Goal: Information Seeking & Learning: Learn about a topic

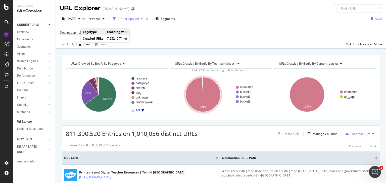
scroll to position [62, 0]
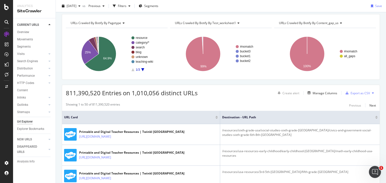
scroll to position [25, 0]
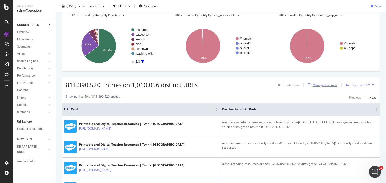
click at [319, 84] on div "Manage Columns" at bounding box center [325, 85] width 25 height 4
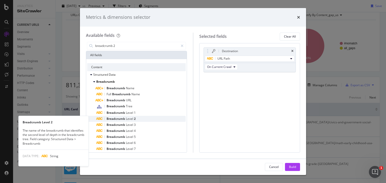
click at [140, 119] on div "Breadcrumb Level 2" at bounding box center [140, 119] width 89 height 6
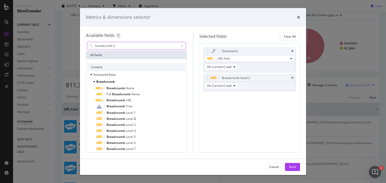
click at [133, 45] on input "breadcrumb 2" at bounding box center [137, 46] width 84 height 8
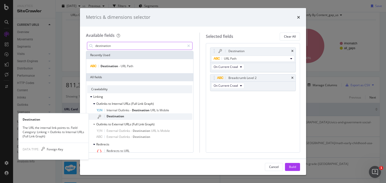
type input "destination"
click at [133, 116] on div "Destination" at bounding box center [144, 117] width 96 height 7
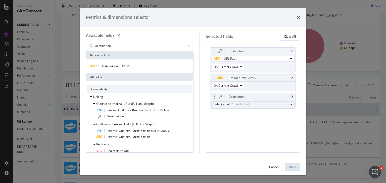
click at [230, 107] on button "Select a field (mandatory)" at bounding box center [252, 105] width 83 height 6
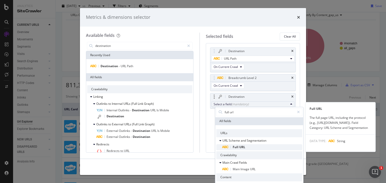
type input "full url"
click at [255, 148] on span "Full URL" at bounding box center [262, 148] width 80 height 6
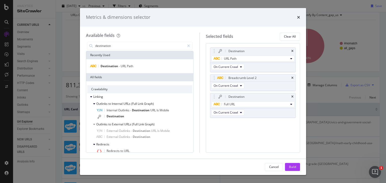
click at [131, 51] on div "Recently Used" at bounding box center [139, 55] width 107 height 8
click at [131, 49] on input "destination" at bounding box center [140, 46] width 90 height 8
click at [131, 48] on input "destination" at bounding box center [140, 46] width 90 height 8
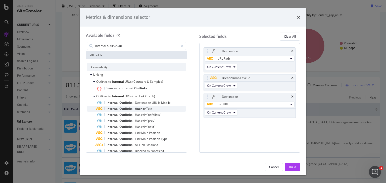
click at [152, 110] on span "Text" at bounding box center [149, 109] width 6 height 4
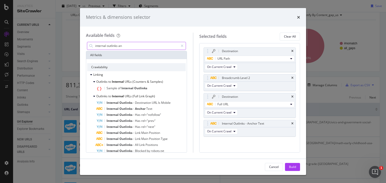
click at [131, 45] on input "internal outlinks an" at bounding box center [137, 46] width 84 height 8
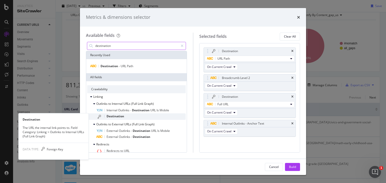
type input "destination"
click at [129, 118] on div "Destination" at bounding box center [140, 117] width 89 height 7
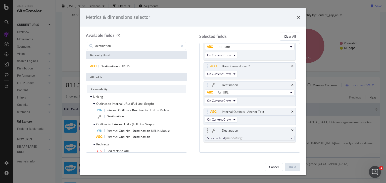
scroll to position [18, 0]
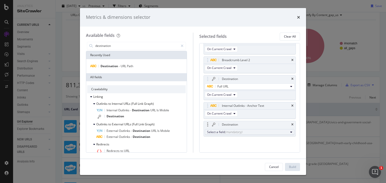
click at [234, 133] on div "(mandatory)" at bounding box center [233, 132] width 17 height 4
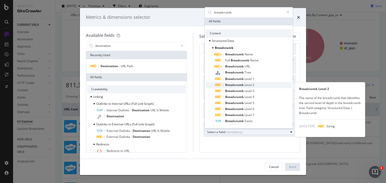
type input "breadcrumb"
click at [243, 84] on span "Breadcrumb" at bounding box center [234, 85] width 19 height 4
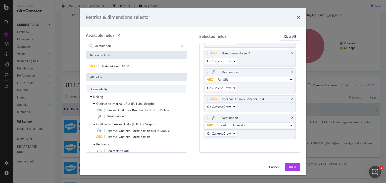
scroll to position [27, 0]
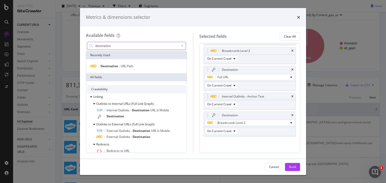
click at [105, 47] on input "destination" at bounding box center [137, 46] width 84 height 8
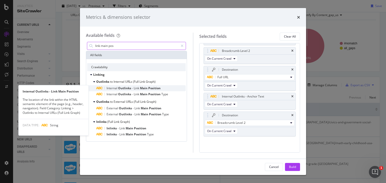
type input "link main pos"
click at [128, 89] on span "Outlinks" at bounding box center [125, 88] width 14 height 4
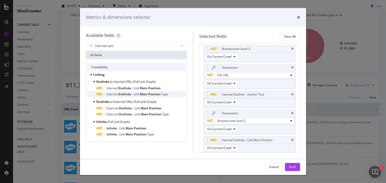
click at [126, 94] on span "Outlinks" at bounding box center [125, 94] width 14 height 4
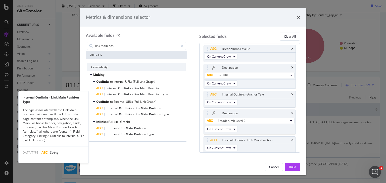
scroll to position [48, 0]
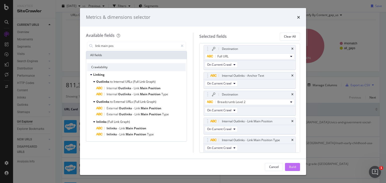
click at [293, 169] on div "Build" at bounding box center [292, 167] width 7 height 4
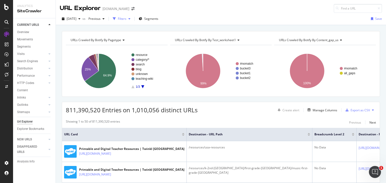
click at [118, 16] on div "button" at bounding box center [114, 18] width 7 height 7
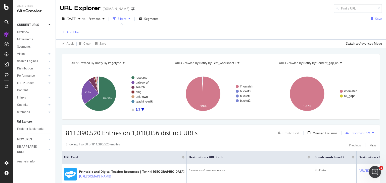
click at [73, 28] on div "Add Filter" at bounding box center [221, 32] width 322 height 14
click at [72, 31] on div "Add Filter" at bounding box center [73, 32] width 13 height 4
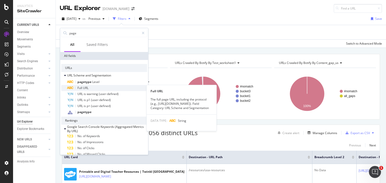
type input "page"
click at [93, 89] on div "Full URL" at bounding box center [107, 88] width 80 height 6
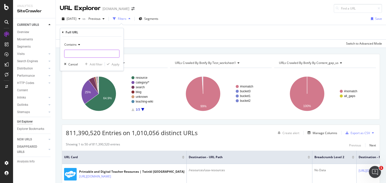
click at [87, 54] on input "text" at bounding box center [91, 54] width 55 height 8
type input "/resource/"
click at [109, 63] on div "Apply" at bounding box center [112, 64] width 15 height 5
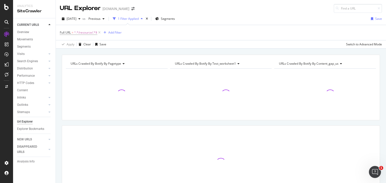
click at [134, 17] on div "1 Filter Applied" at bounding box center [128, 19] width 21 height 4
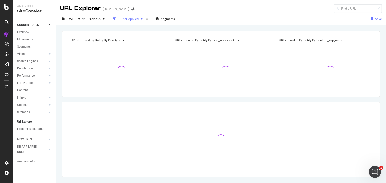
click at [138, 17] on div "1 Filter Applied" at bounding box center [128, 19] width 21 height 4
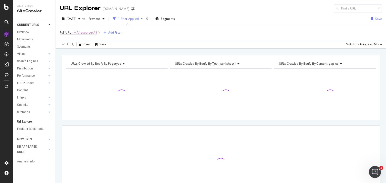
click at [115, 31] on div "Add Filter" at bounding box center [114, 32] width 13 height 4
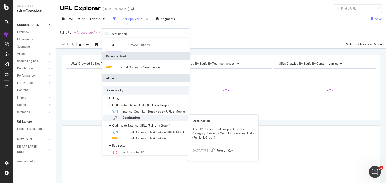
type input "destination"
click at [142, 119] on div "Destination" at bounding box center [150, 118] width 77 height 7
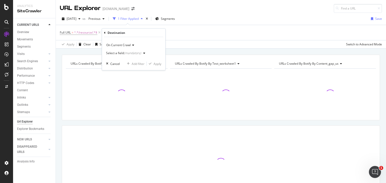
click at [127, 55] on div "Select a field (mandatory)" at bounding box center [126, 54] width 41 height 8
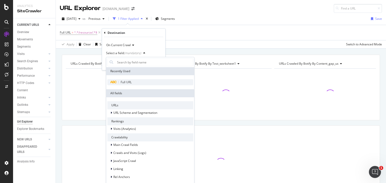
click at [128, 85] on div "Full URL" at bounding box center [150, 82] width 86 height 6
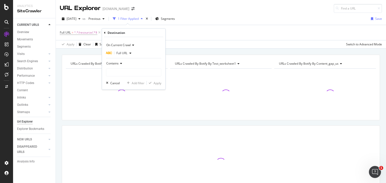
click at [129, 63] on div "Contains" at bounding box center [133, 64] width 55 height 8
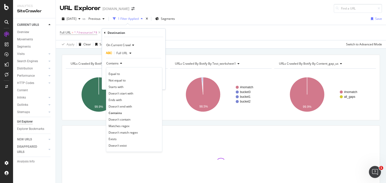
click at [126, 64] on div "Contains" at bounding box center [133, 64] width 55 height 8
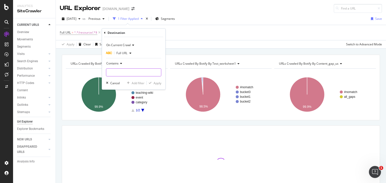
click at [120, 73] on input "text" at bounding box center [133, 73] width 55 height 8
type input "/resource/"
click at [157, 82] on div "Apply" at bounding box center [158, 83] width 8 height 4
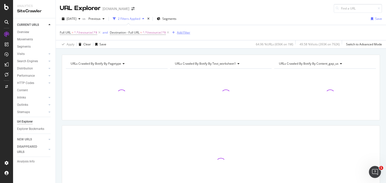
click at [186, 31] on div "Add Filter" at bounding box center [183, 32] width 13 height 4
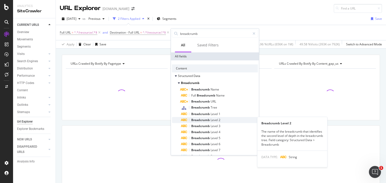
type input "breadcrumb"
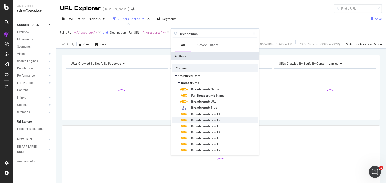
click at [214, 120] on span "Level" at bounding box center [215, 120] width 8 height 4
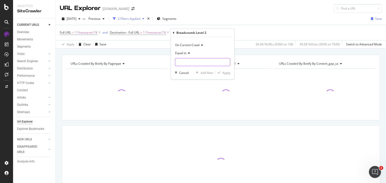
click at [190, 59] on input "text" at bounding box center [202, 62] width 55 height 8
type input "[GEOGRAPHIC_DATA]"
click at [221, 71] on div "Apply" at bounding box center [223, 73] width 15 height 5
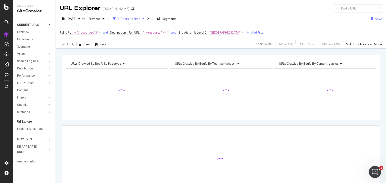
click at [251, 33] on div "Add Filter" at bounding box center [257, 32] width 13 height 4
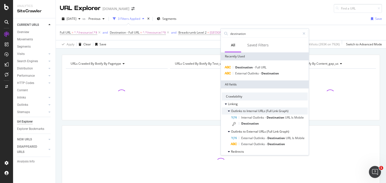
type input "destination"
click at [229, 112] on icon at bounding box center [229, 111] width 2 height 3
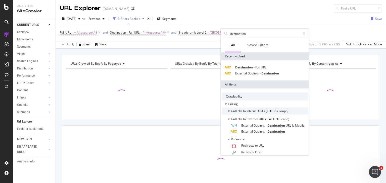
click at [229, 112] on icon at bounding box center [229, 111] width 2 height 3
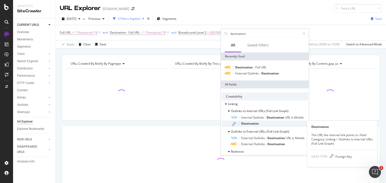
click at [249, 123] on span "Destination" at bounding box center [250, 124] width 18 height 4
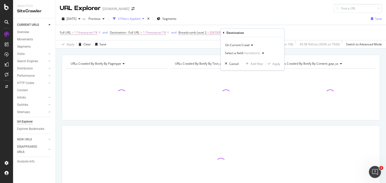
click at [246, 52] on div "(mandatory)" at bounding box center [251, 53] width 17 height 4
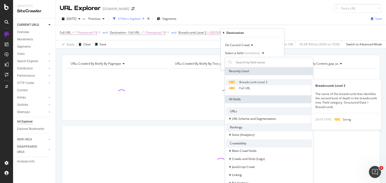
click at [249, 82] on span "Breadcrumb Level 2" at bounding box center [253, 82] width 28 height 4
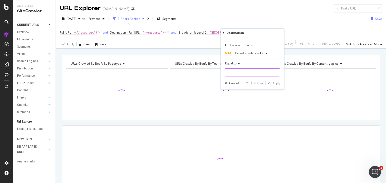
click at [240, 73] on input "text" at bounding box center [252, 73] width 55 height 8
type input "[GEOGRAPHIC_DATA]"
click at [264, 81] on div "Add filter Apply" at bounding box center [262, 83] width 36 height 5
click at [269, 81] on div "Apply" at bounding box center [273, 83] width 15 height 5
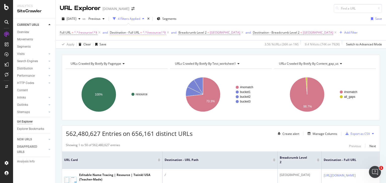
click at [145, 32] on span "^.*/resource/.*$" at bounding box center [154, 32] width 23 height 7
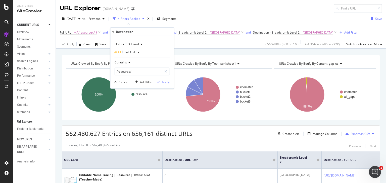
click at [203, 45] on div "Apply Clear Save 3.56 % URLs ( 36K on 1M ) 9.4 % Visits ( 74K on 792K ) Switch …" at bounding box center [221, 44] width 330 height 8
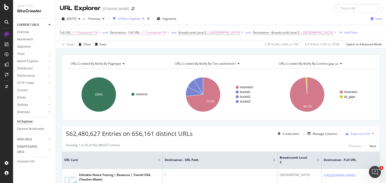
click at [133, 32] on span "Destination - Full URL" at bounding box center [125, 32] width 30 height 4
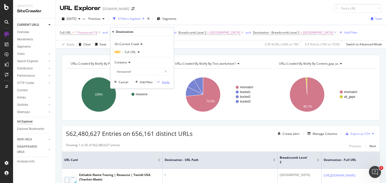
click at [164, 80] on div "Apply" at bounding box center [162, 82] width 15 height 5
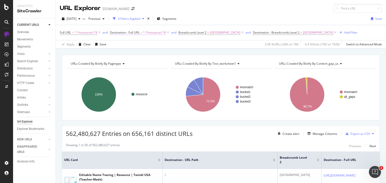
click at [152, 34] on span "^.*/resource/.*$" at bounding box center [154, 32] width 23 height 7
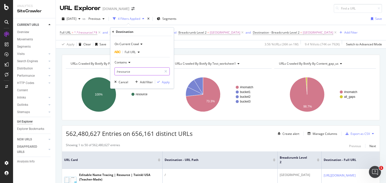
type input "/resource/"
click at [159, 80] on div "Apply" at bounding box center [162, 82] width 15 height 5
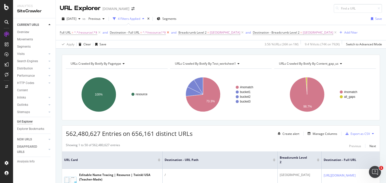
click at [168, 33] on icon at bounding box center [168, 32] width 4 height 5
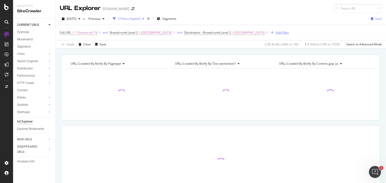
click at [269, 31] on div "button" at bounding box center [272, 32] width 7 height 3
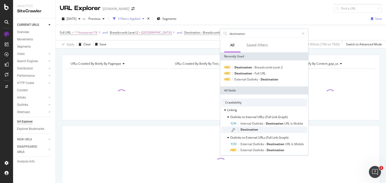
click at [252, 129] on span "Destination" at bounding box center [250, 130] width 18 height 4
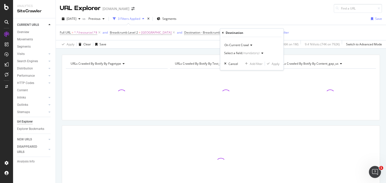
click at [254, 52] on div "(mandatory)" at bounding box center [250, 53] width 17 height 4
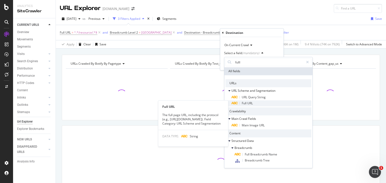
type input "fulll"
click at [254, 104] on div "Full URL" at bounding box center [271, 104] width 80 height 6
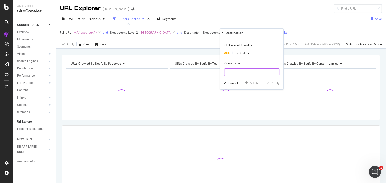
click at [246, 72] on input "text" at bounding box center [251, 73] width 55 height 8
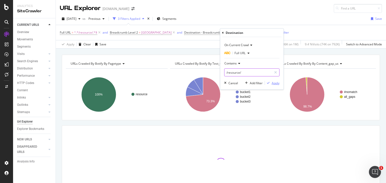
type input "/resource/"
click at [275, 85] on div "Apply" at bounding box center [276, 83] width 8 height 4
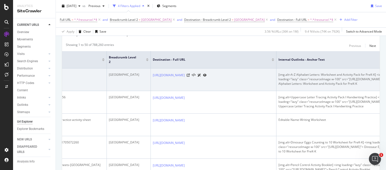
scroll to position [0, 193]
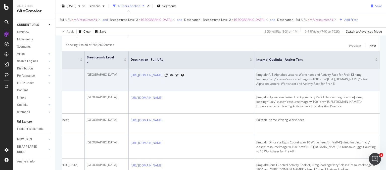
drag, startPoint x: 289, startPoint y: 86, endPoint x: 271, endPoint y: 89, distance: 17.7
click at [271, 86] on div "[img.alt=A-Z Alphabet Letters: Worksheet and Activity Pack for PreK-K] <img loa…" at bounding box center [316, 80] width 121 height 14
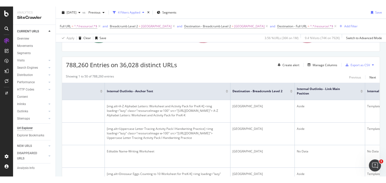
scroll to position [0, 0]
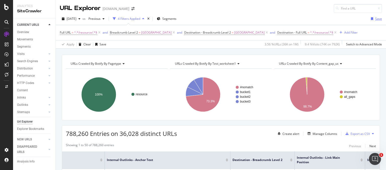
click at [370, 17] on div "button" at bounding box center [372, 18] width 6 height 3
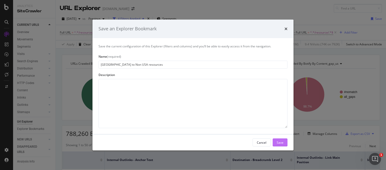
type input "[GEOGRAPHIC_DATA] to Non USA resources"
click at [285, 143] on button "Save" at bounding box center [280, 143] width 15 height 8
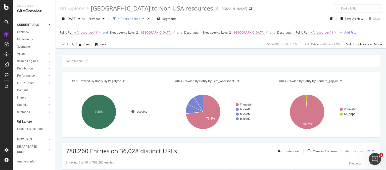
click at [344, 30] on div "Add Filter" at bounding box center [350, 32] width 13 height 4
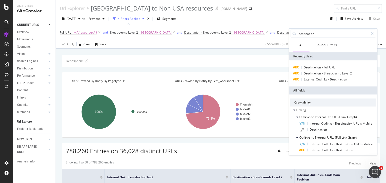
click at [248, 63] on div "Description:" at bounding box center [221, 61] width 318 height 12
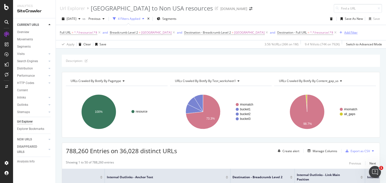
click at [338, 30] on div "Add Filter" at bounding box center [348, 33] width 20 height 6
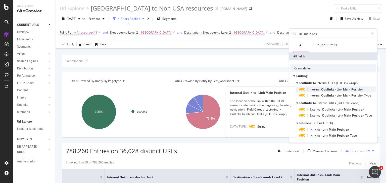
type input "link main pos"
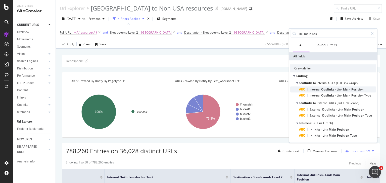
click at [339, 91] on span "Link" at bounding box center [340, 89] width 6 height 4
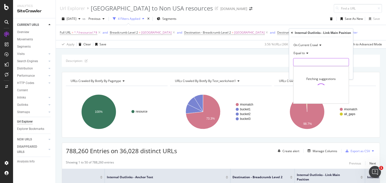
click at [306, 62] on input "text" at bounding box center [321, 62] width 55 height 8
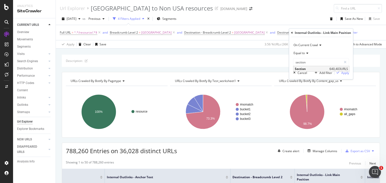
click at [310, 68] on span "Section" at bounding box center [311, 69] width 33 height 4
type input "Section"
click at [345, 73] on div "Apply" at bounding box center [345, 73] width 8 height 4
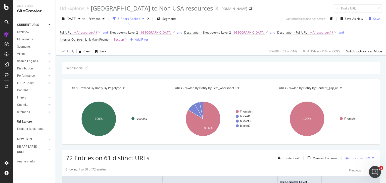
click at [368, 18] on div "button" at bounding box center [370, 18] width 6 height 3
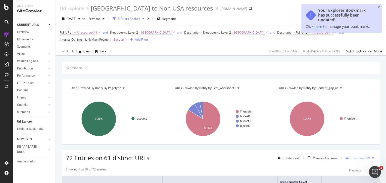
click at [319, 27] on link "here" at bounding box center [318, 26] width 8 height 5
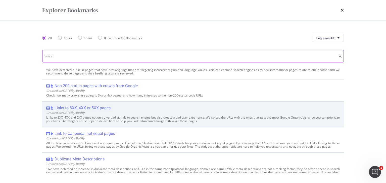
scroll to position [50, 0]
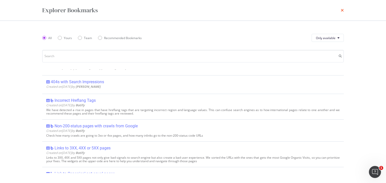
click at [342, 8] on icon "times" at bounding box center [342, 10] width 3 height 4
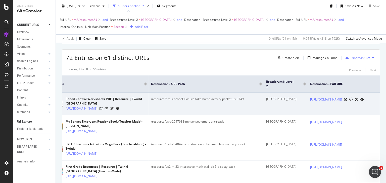
scroll to position [0, 0]
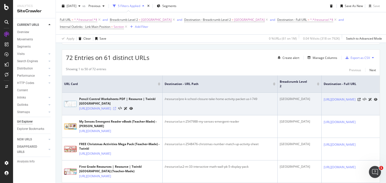
click at [116, 110] on icon at bounding box center [114, 108] width 3 height 3
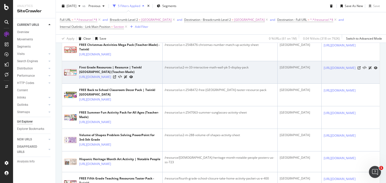
scroll to position [201, 0]
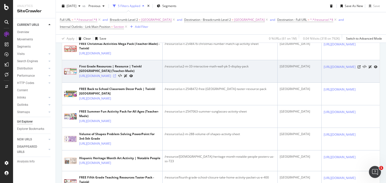
click at [116, 78] on icon at bounding box center [114, 76] width 3 height 3
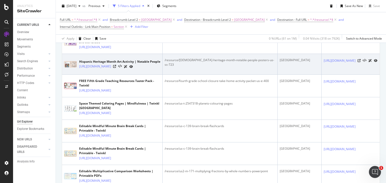
scroll to position [302, 0]
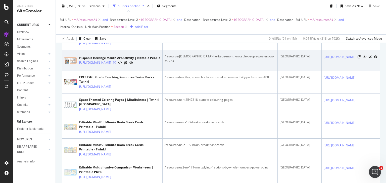
click at [116, 64] on icon at bounding box center [114, 62] width 3 height 3
